Goal: Information Seeking & Learning: Compare options

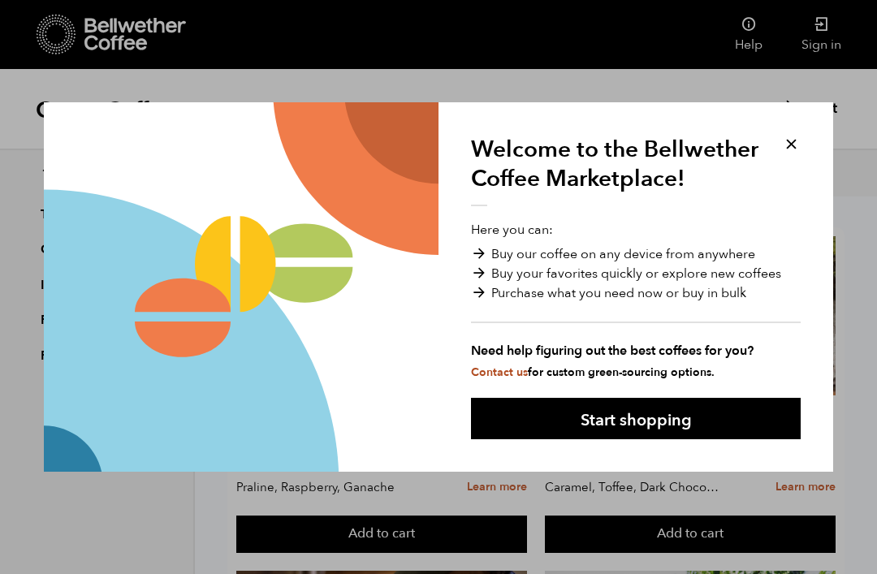
click at [792, 147] on button at bounding box center [791, 144] width 19 height 19
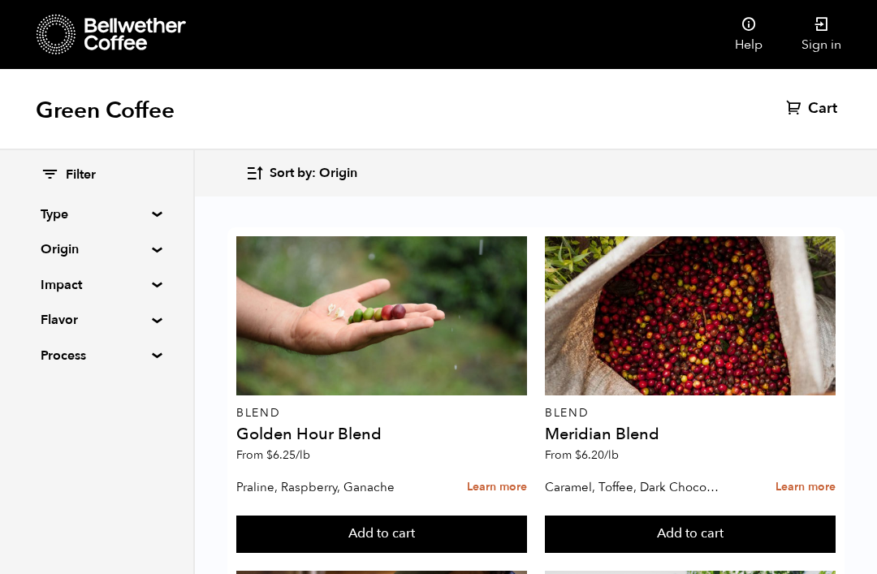
scroll to position [674, 0]
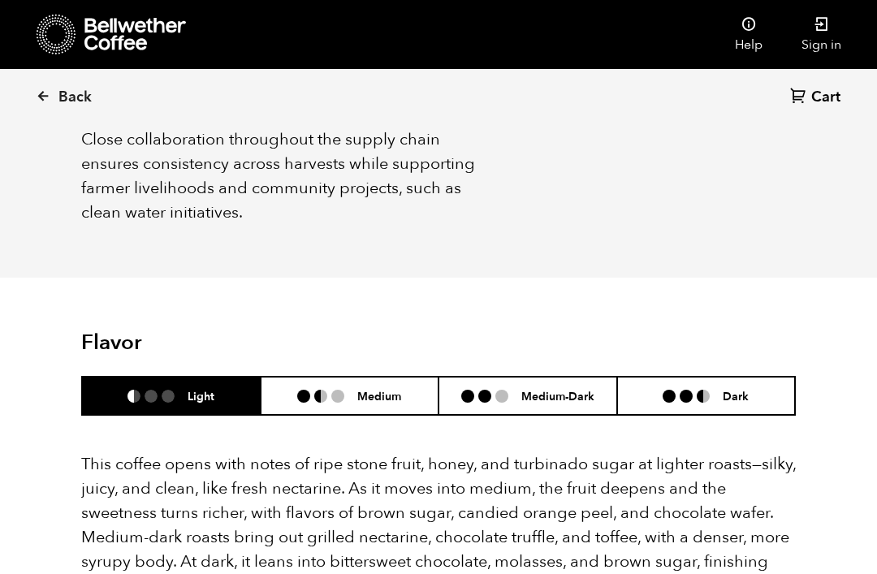
scroll to position [915, 0]
click at [557, 331] on header "Flavor Light Medium Medium-Dark Dark" at bounding box center [438, 373] width 714 height 85
click at [564, 389] on h6 "Medium-Dark" at bounding box center [557, 396] width 73 height 14
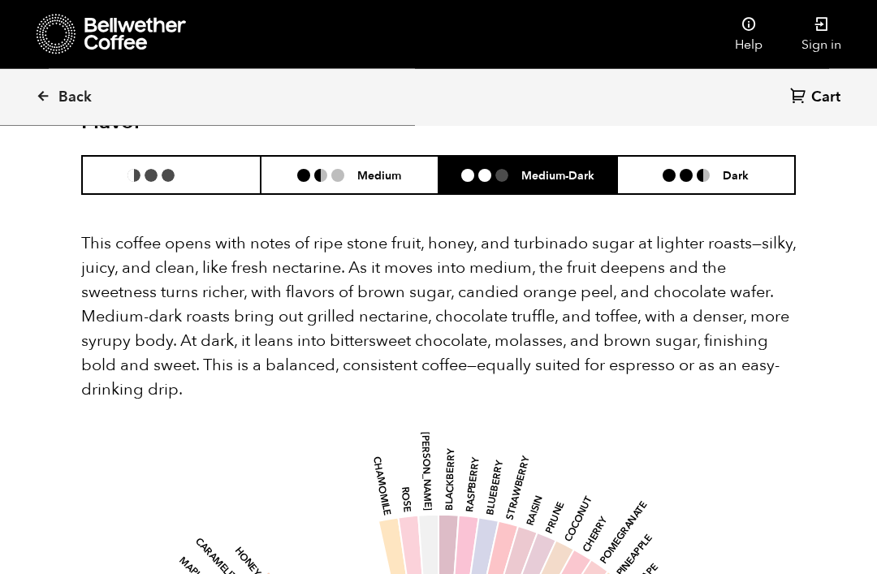
scroll to position [1137, 0]
click at [205, 156] on li "Light" at bounding box center [171, 175] width 179 height 38
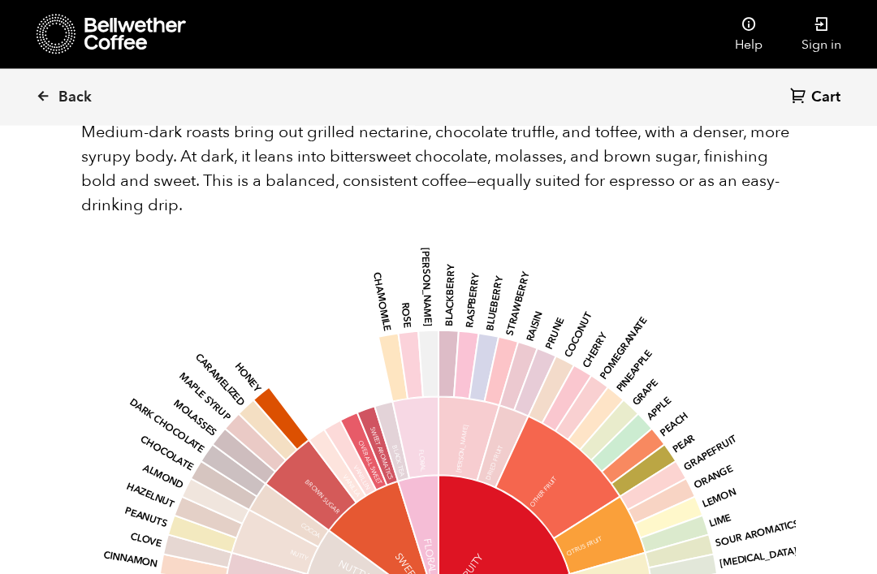
scroll to position [1321, 0]
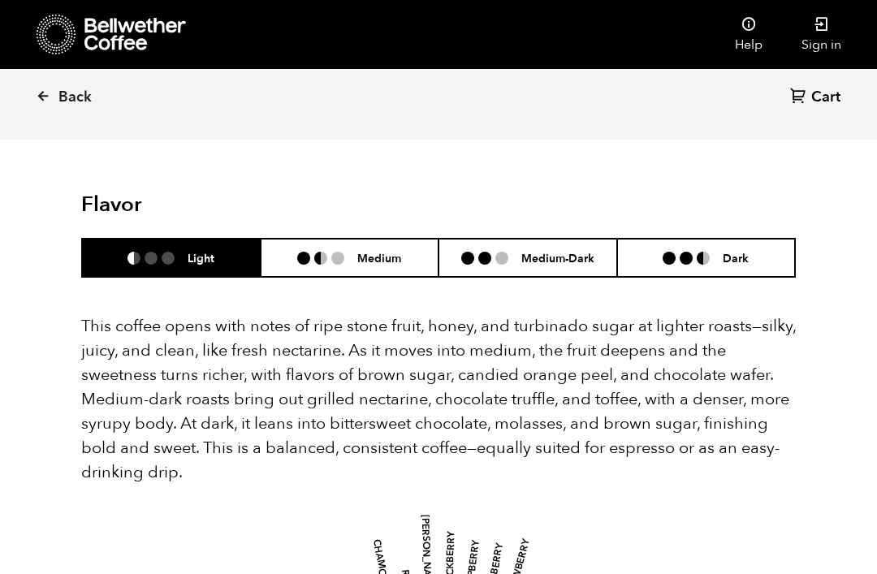
click at [374, 239] on li "Medium" at bounding box center [350, 258] width 179 height 38
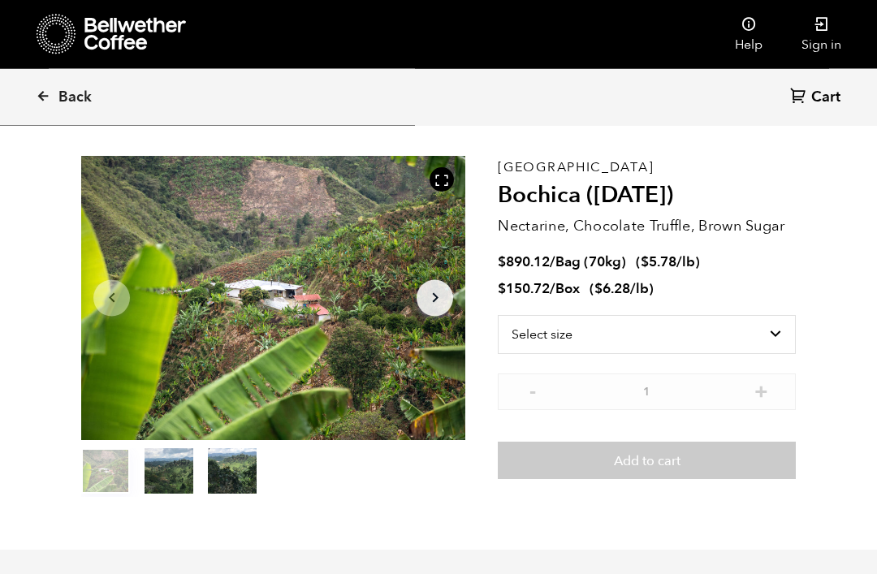
scroll to position [0, 0]
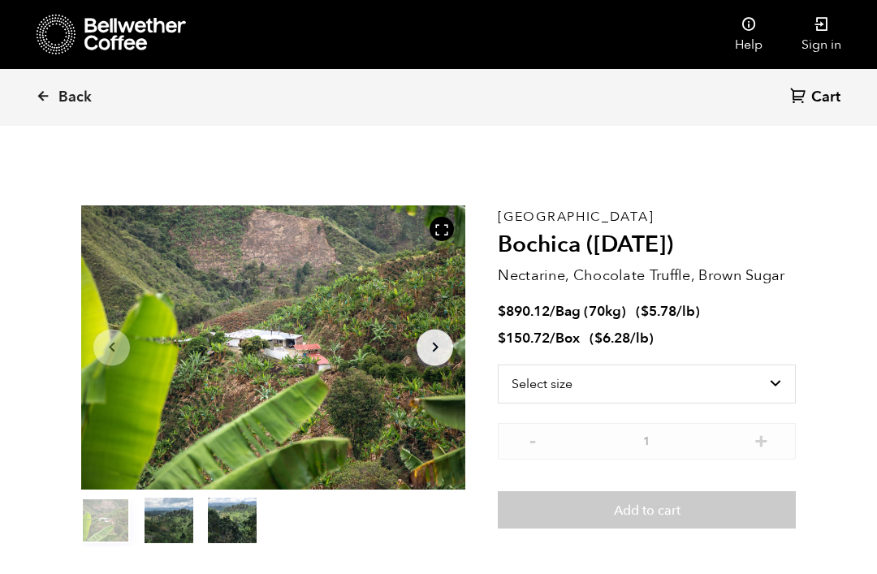
click at [73, 97] on span "Back" at bounding box center [74, 97] width 33 height 19
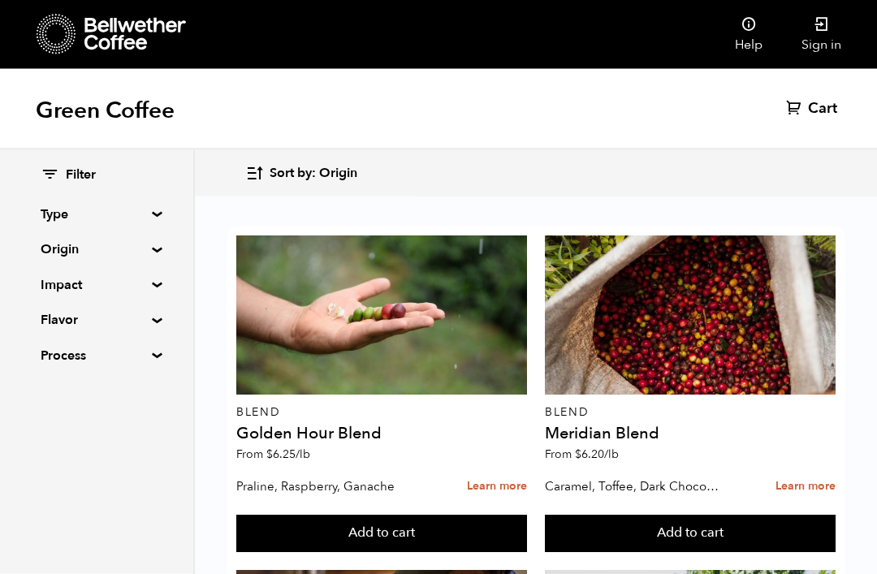
scroll to position [2058, 0]
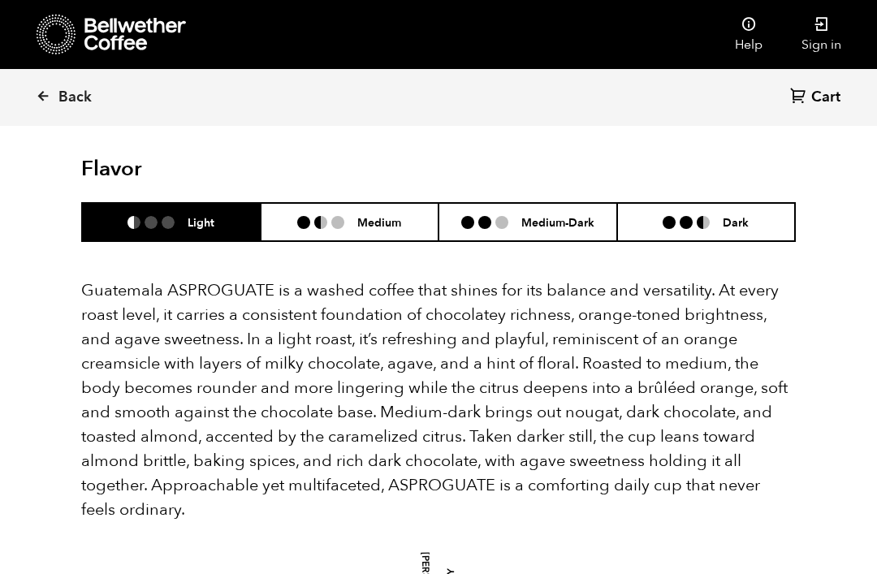
scroll to position [1015, 0]
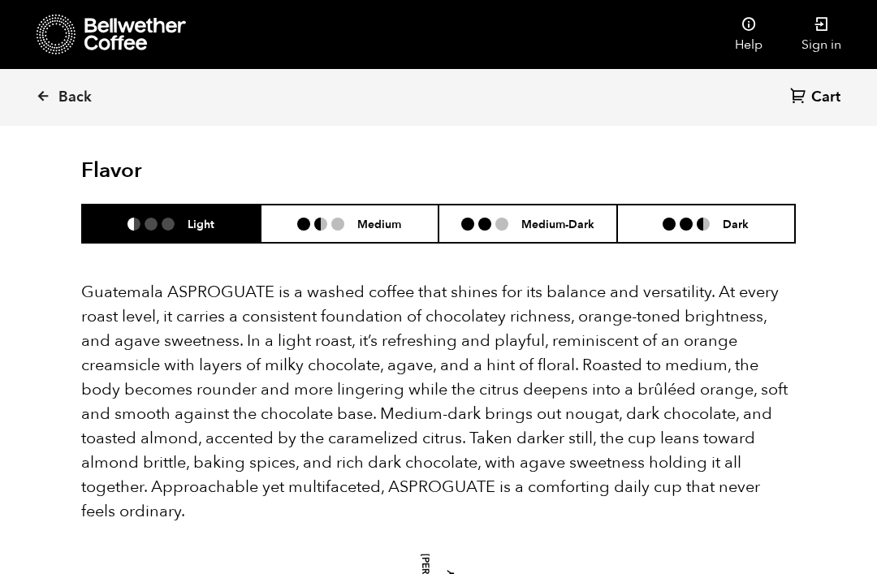
click at [555, 217] on h6 "Medium-Dark" at bounding box center [557, 224] width 73 height 14
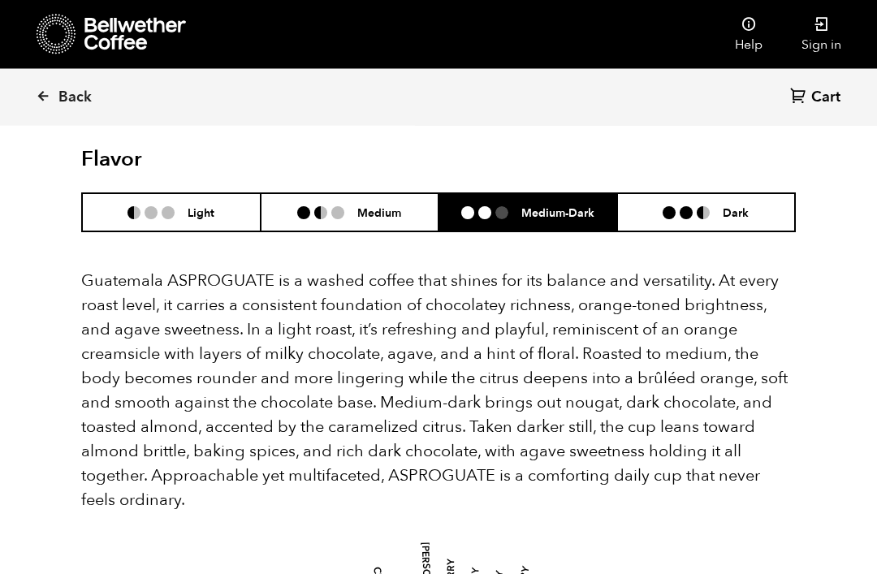
scroll to position [1023, 0]
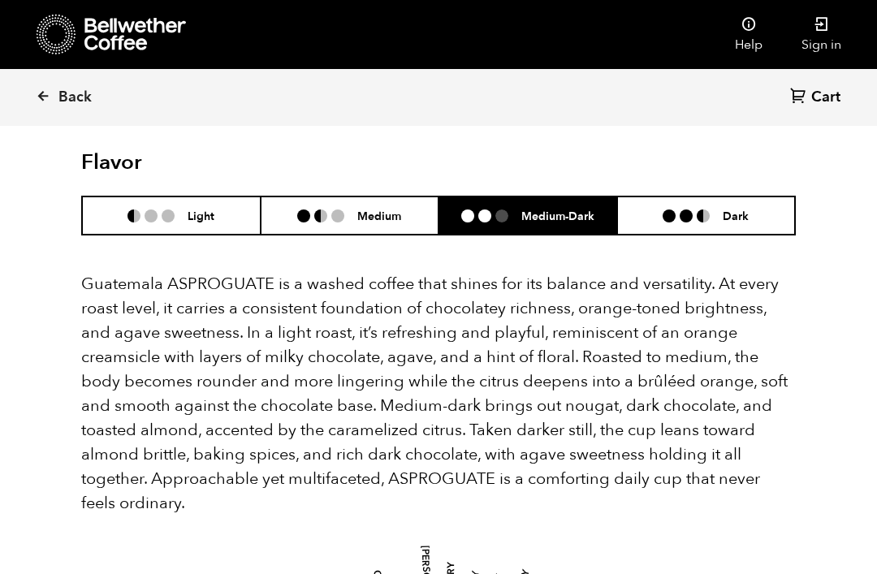
click at [397, 209] on h6 "Medium" at bounding box center [379, 216] width 44 height 14
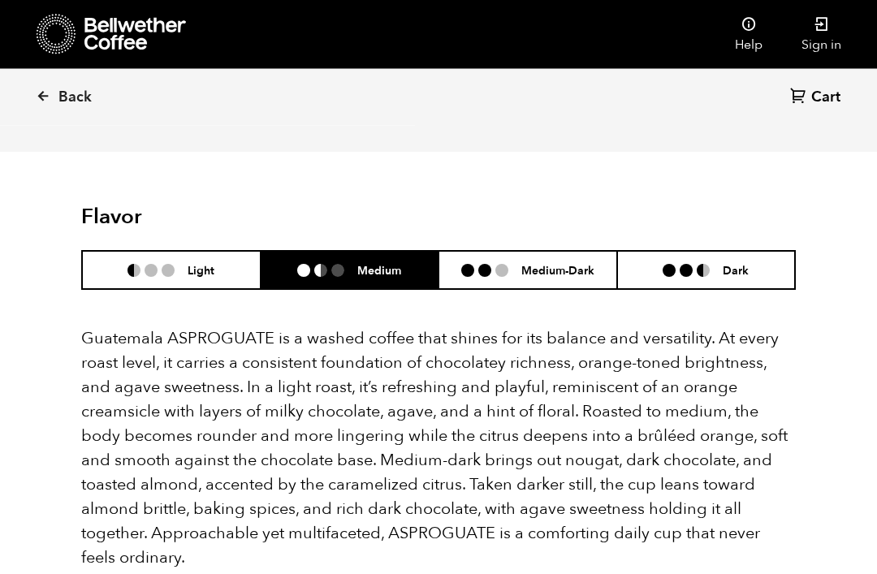
scroll to position [969, 0]
click at [547, 263] on h6 "Medium-Dark" at bounding box center [557, 270] width 73 height 14
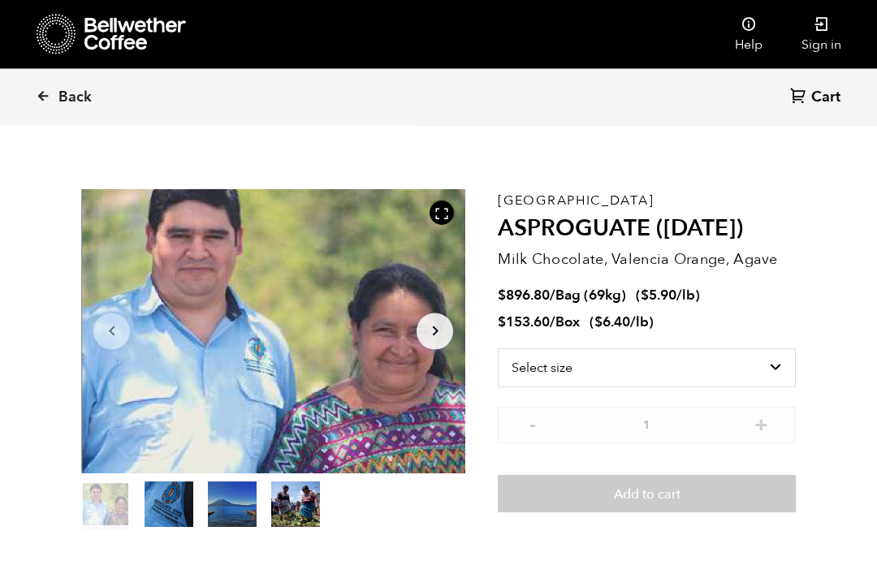
scroll to position [0, 0]
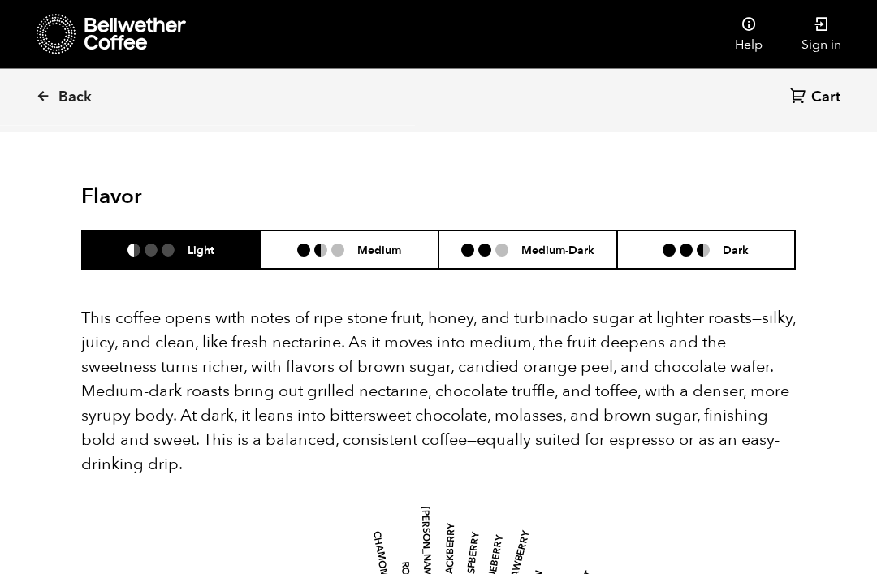
scroll to position [1062, 0]
click at [554, 243] on h6 "Medium-Dark" at bounding box center [557, 250] width 73 height 14
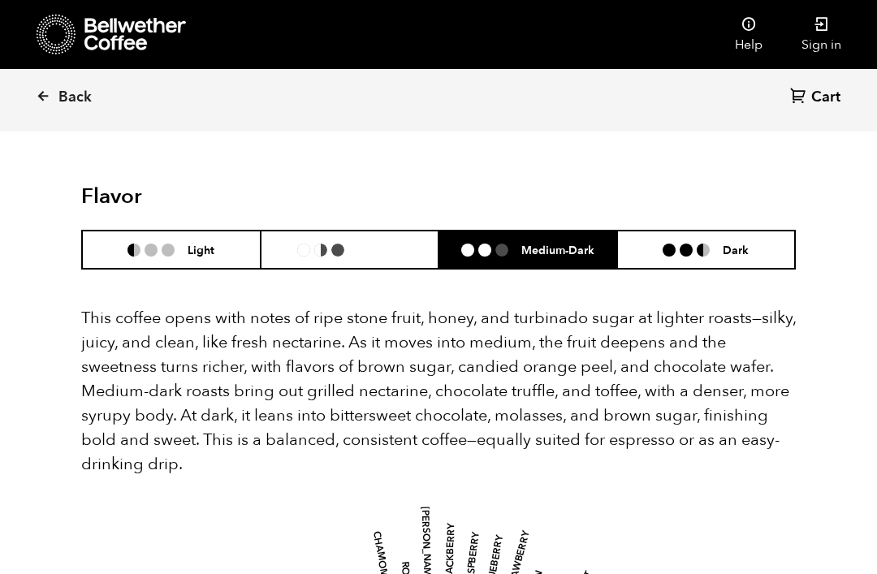
click at [389, 243] on h6 "Medium" at bounding box center [379, 250] width 44 height 14
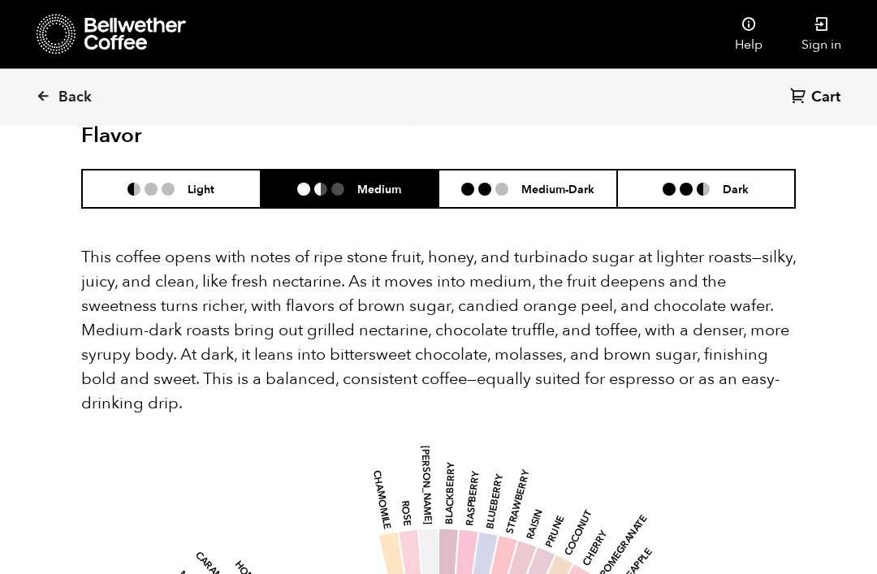
scroll to position [1127, 0]
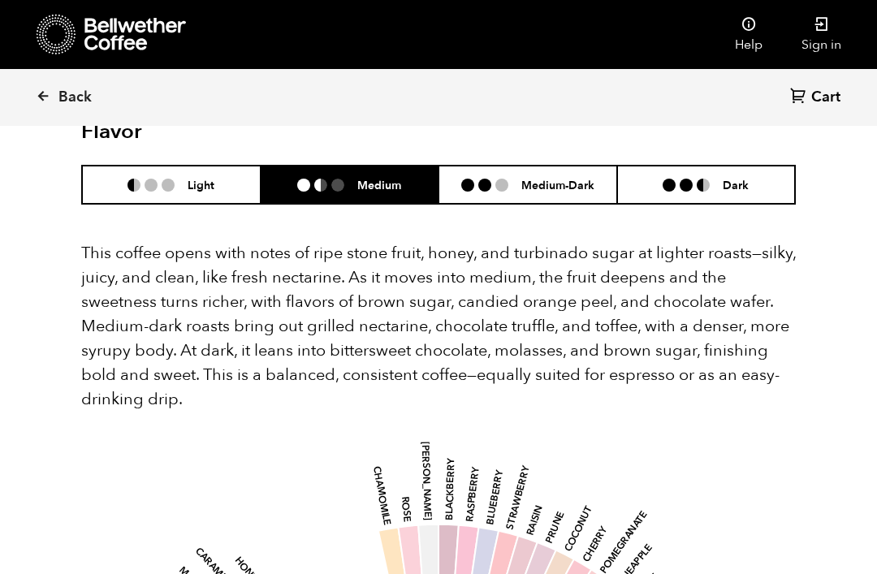
click at [526, 178] on h6 "Medium-Dark" at bounding box center [557, 185] width 73 height 14
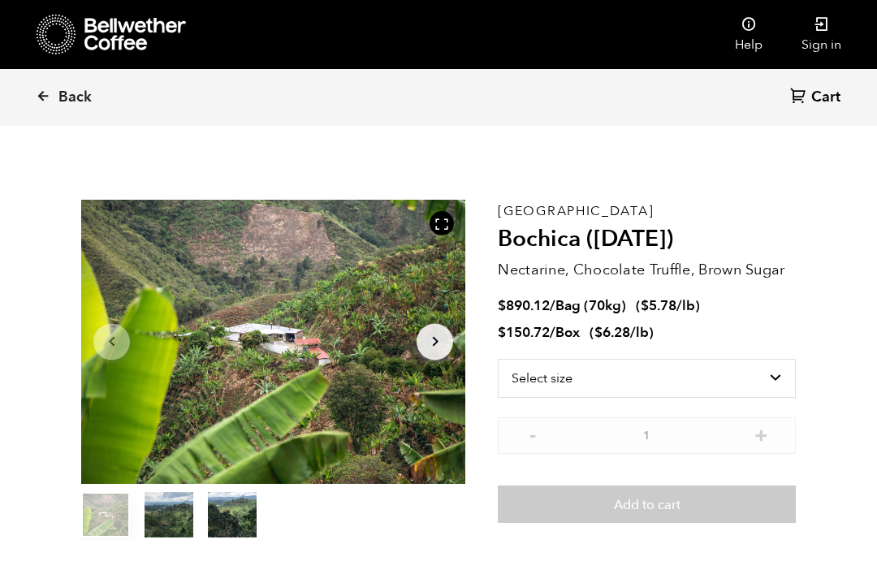
scroll to position [0, 0]
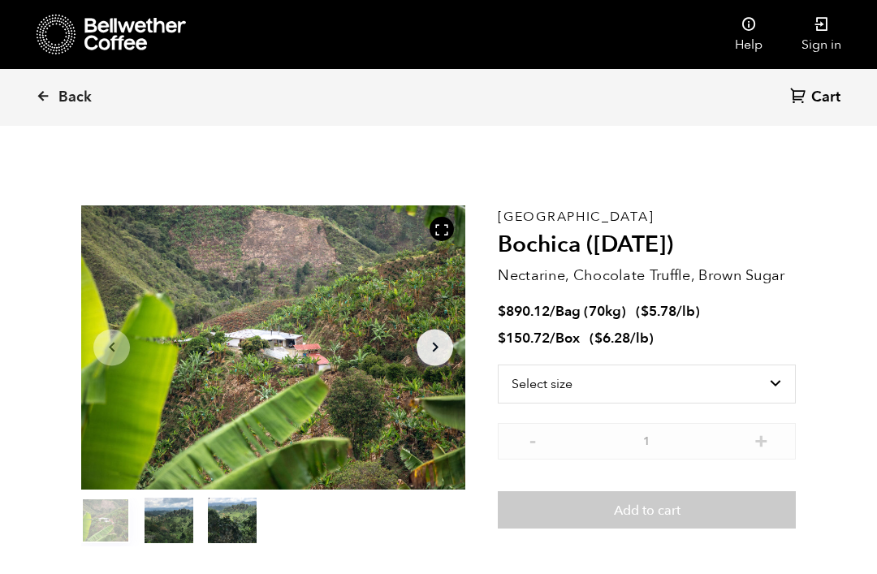
click at [62, 88] on span "Back" at bounding box center [74, 97] width 33 height 19
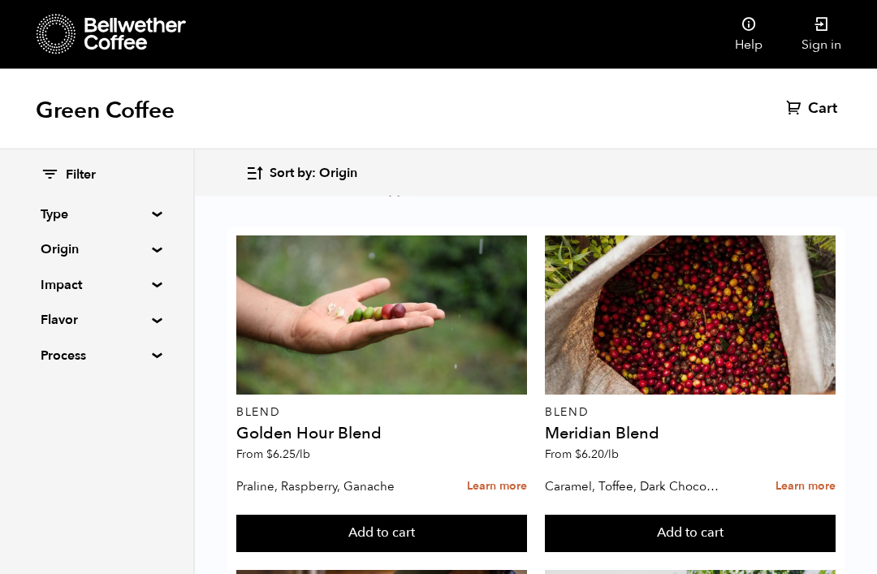
scroll to position [2040, 0]
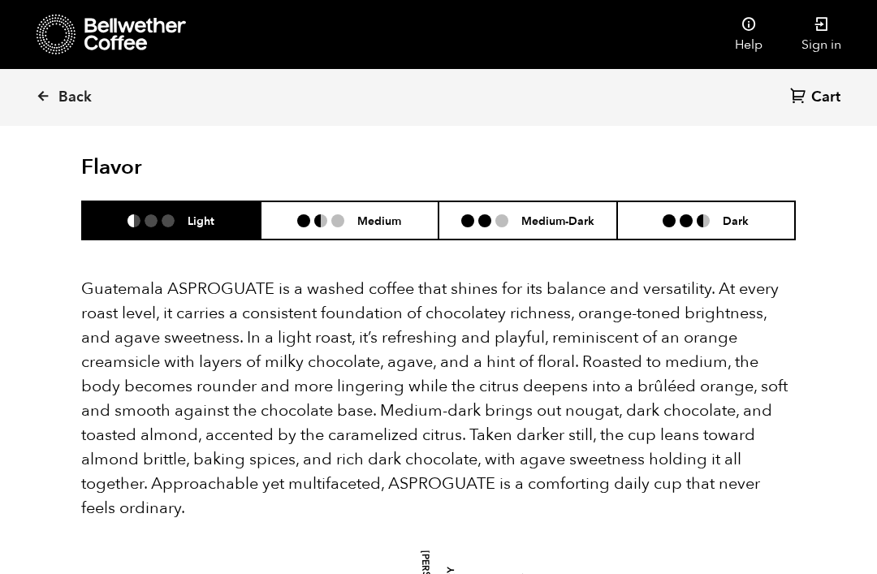
scroll to position [1017, 0]
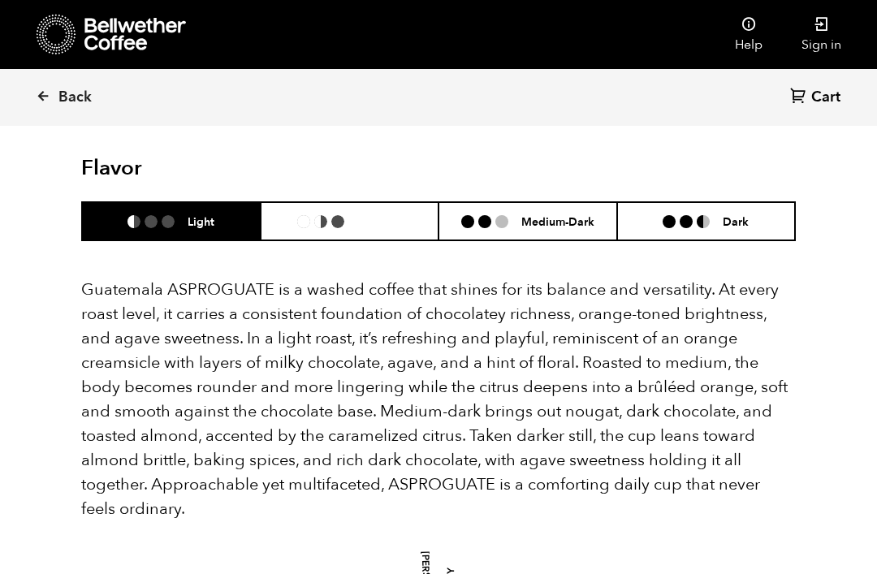
click at [365, 214] on h6 "Medium" at bounding box center [379, 221] width 44 height 14
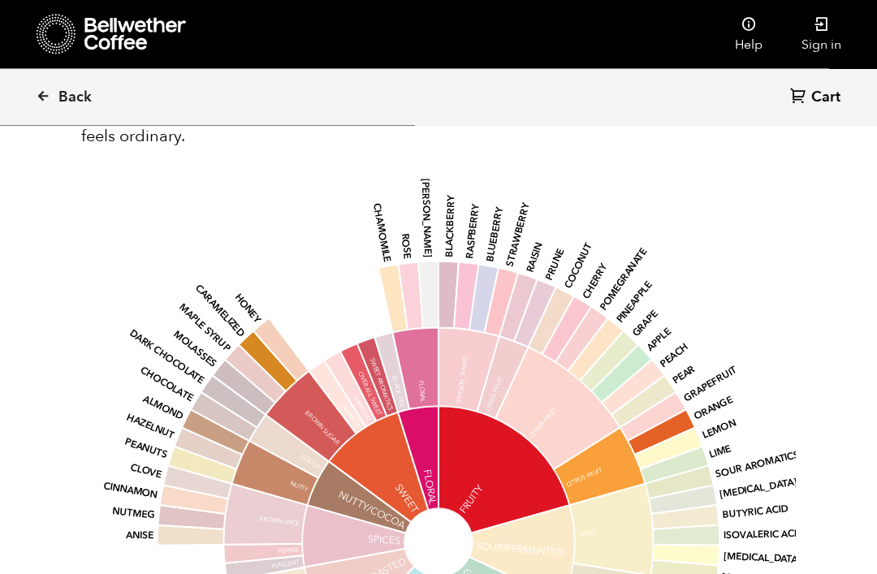
scroll to position [1389, 0]
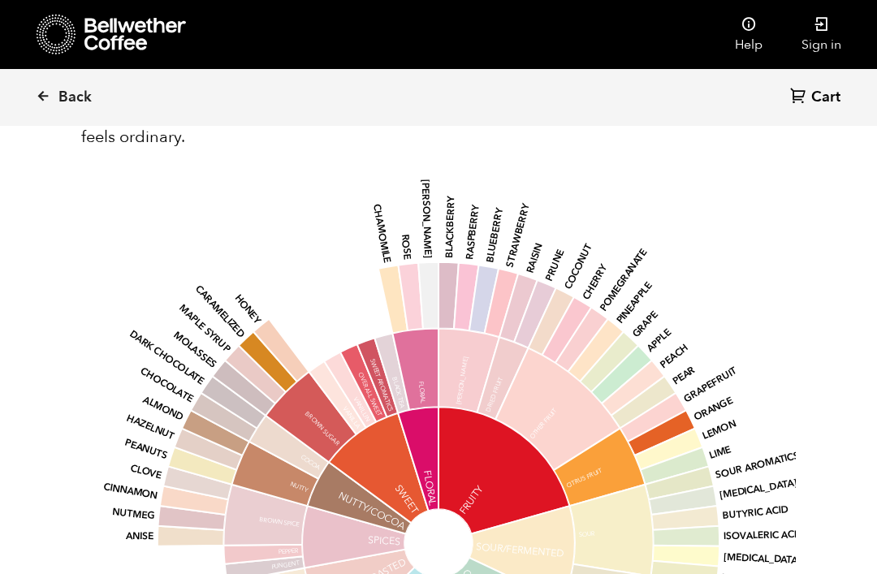
click at [76, 107] on link "Back" at bounding box center [86, 97] width 101 height 55
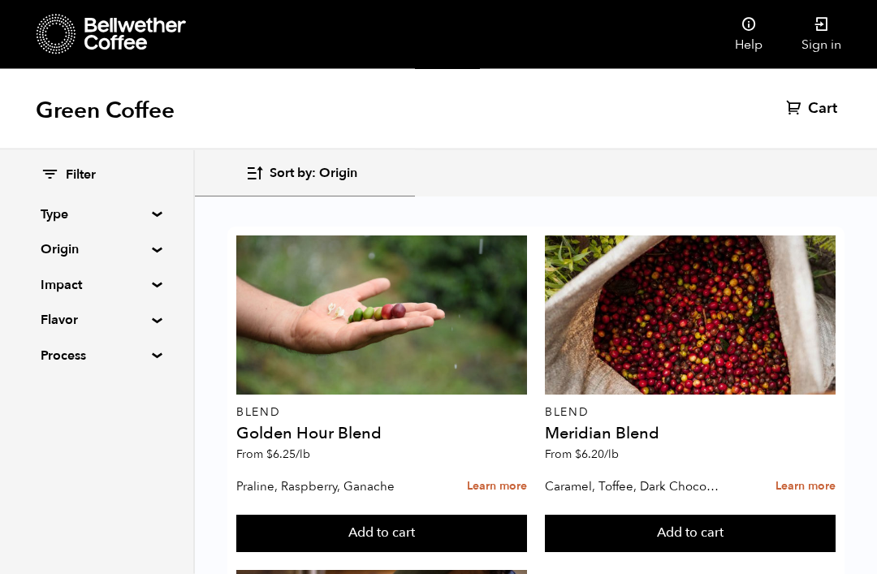
scroll to position [2103, 0]
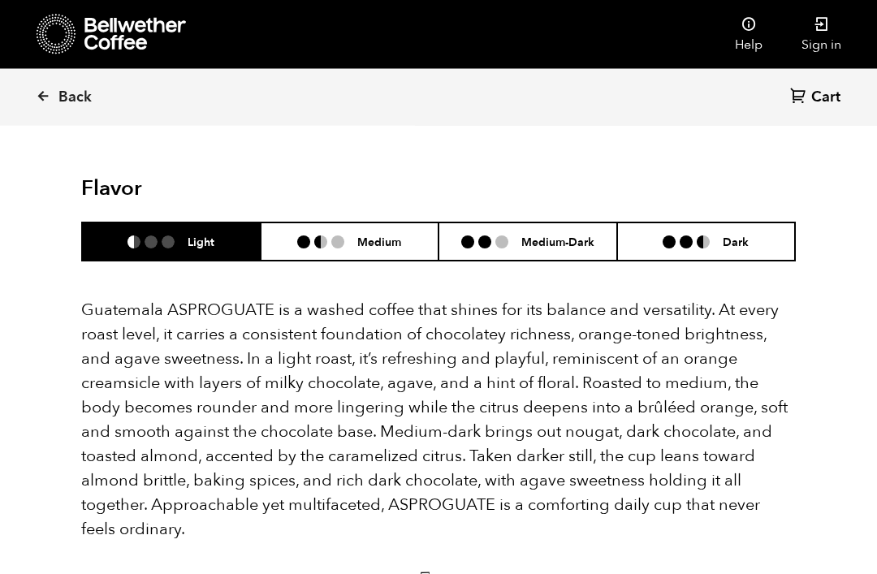
scroll to position [996, 0]
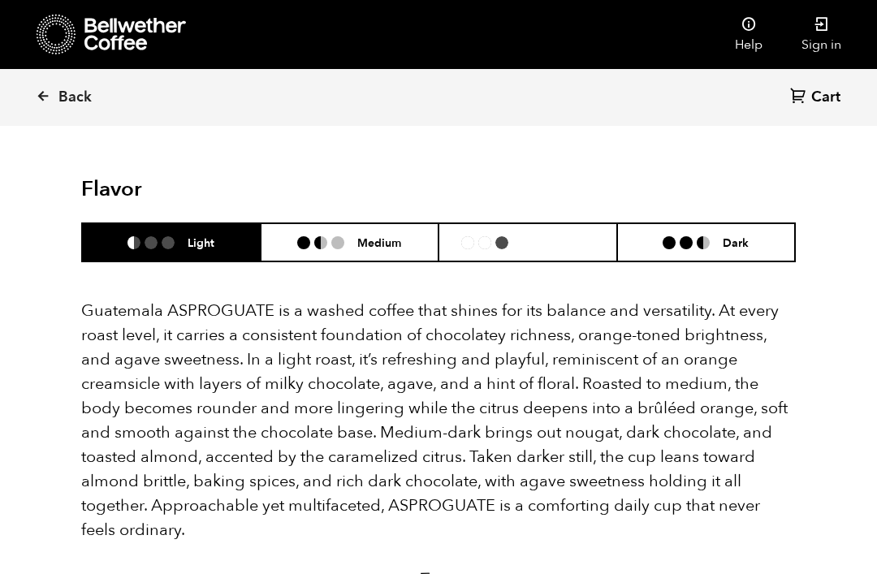
click at [547, 235] on h6 "Medium-Dark" at bounding box center [557, 242] width 73 height 14
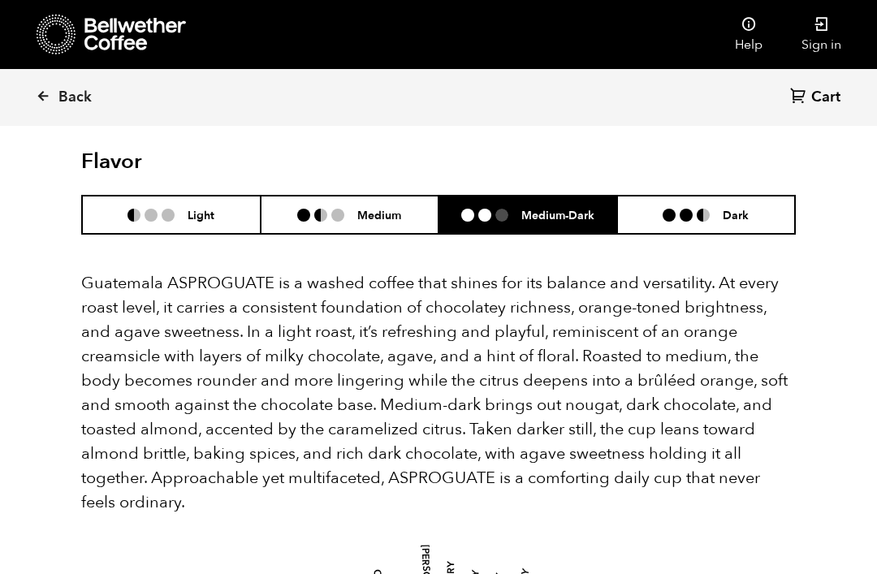
scroll to position [1018, 0]
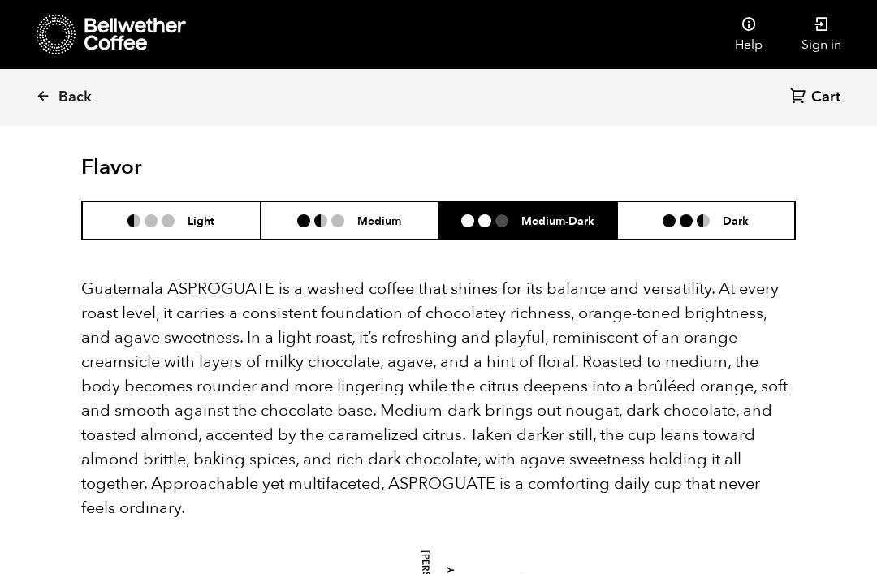
click at [361, 214] on h6 "Medium" at bounding box center [379, 221] width 44 height 14
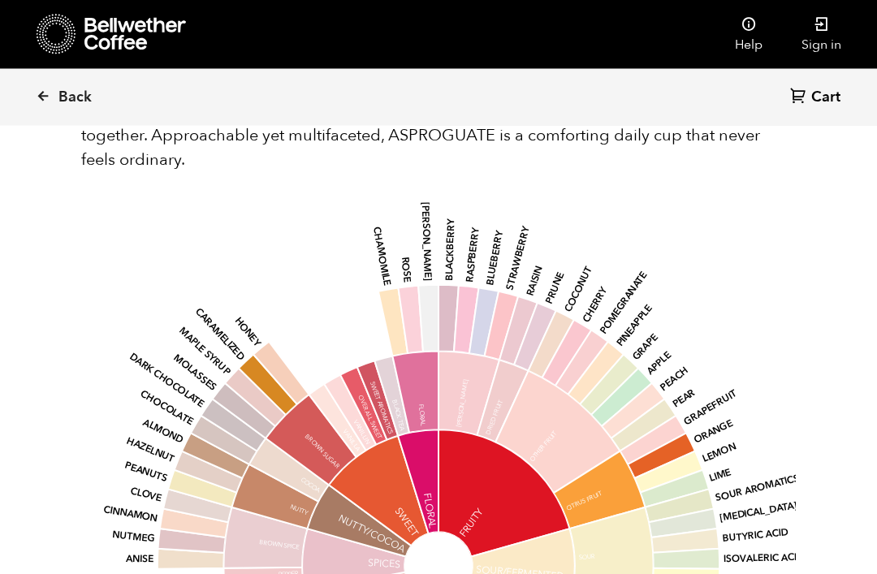
scroll to position [1363, 0]
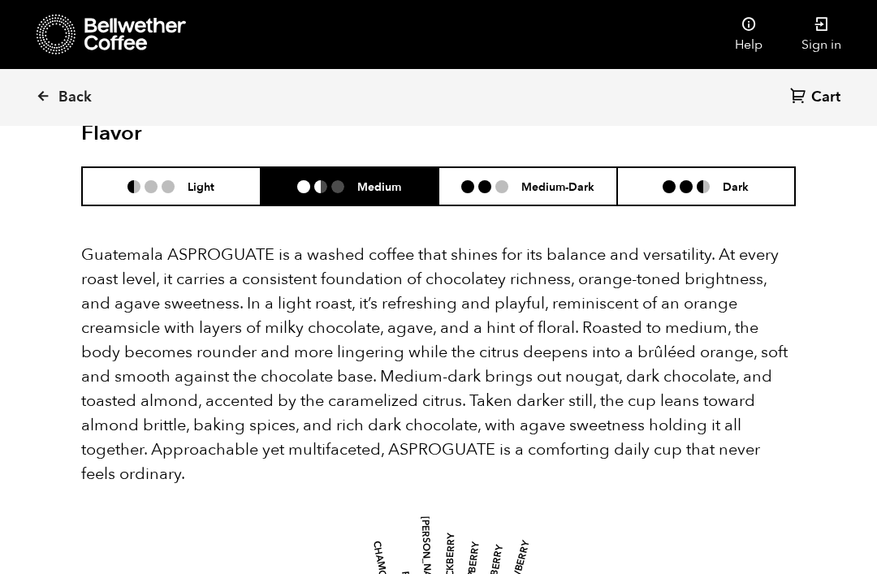
click at [202, 171] on li "Light" at bounding box center [171, 186] width 179 height 38
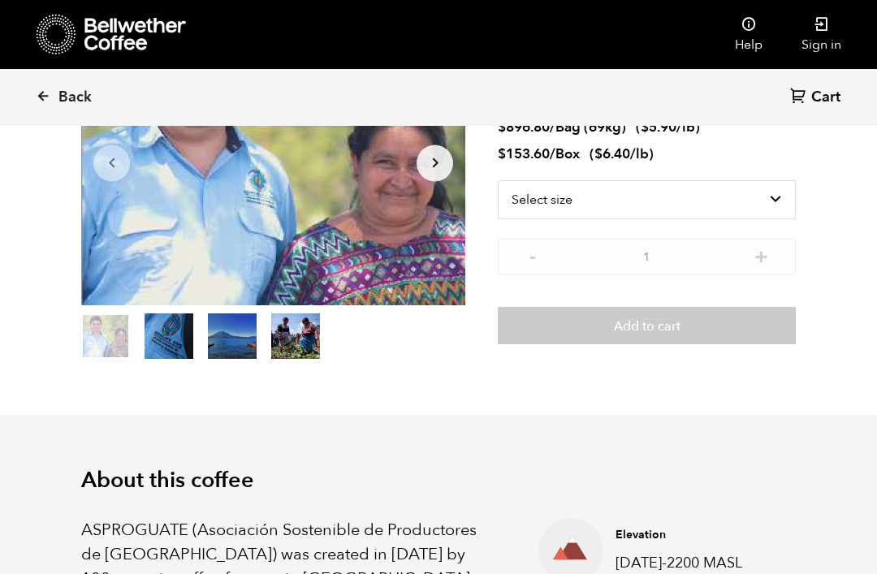
scroll to position [0, 0]
